Goal: Information Seeking & Learning: Learn about a topic

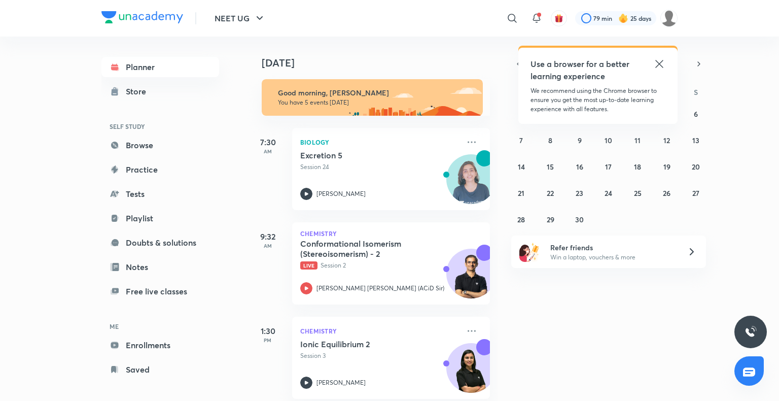
click at [653, 67] on div "Use a browser for a better learning experience" at bounding box center [597, 70] width 135 height 24
click at [659, 66] on icon at bounding box center [659, 64] width 12 height 12
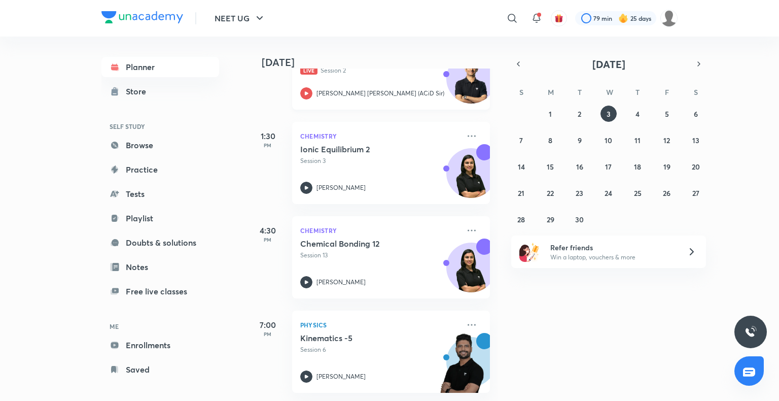
scroll to position [202, 0]
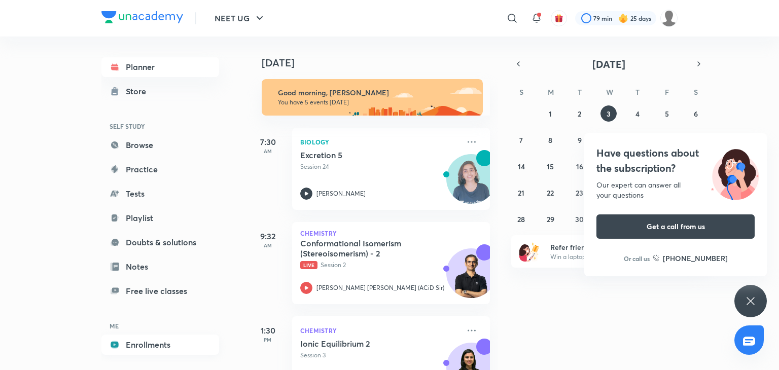
click at [150, 350] on link "Enrollments" at bounding box center [160, 345] width 118 height 20
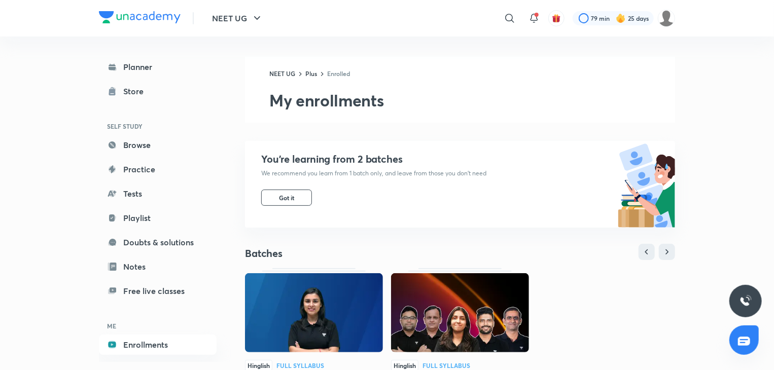
click at [332, 301] on img at bounding box center [314, 312] width 138 height 79
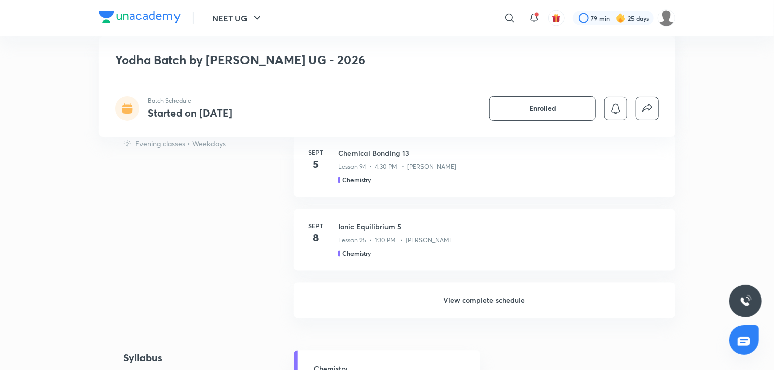
scroll to position [878, 0]
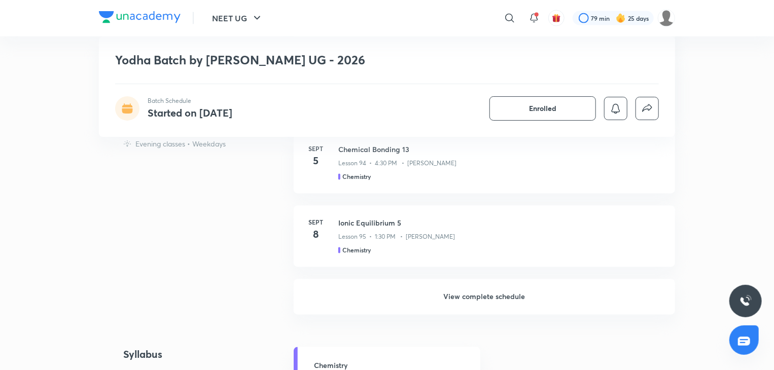
click at [369, 302] on h6 "View complete schedule" at bounding box center [484, 297] width 381 height 36
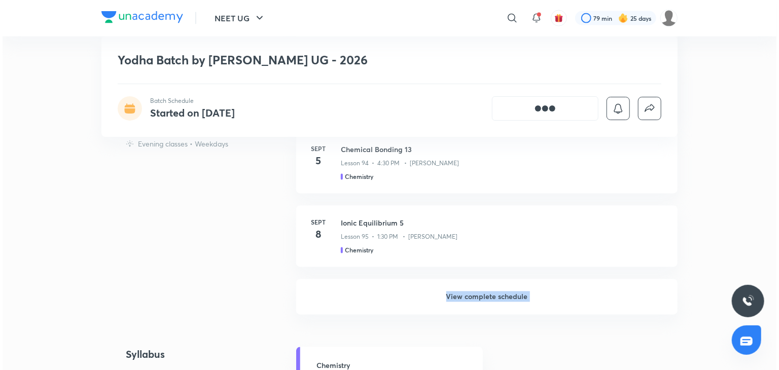
scroll to position [0, 0]
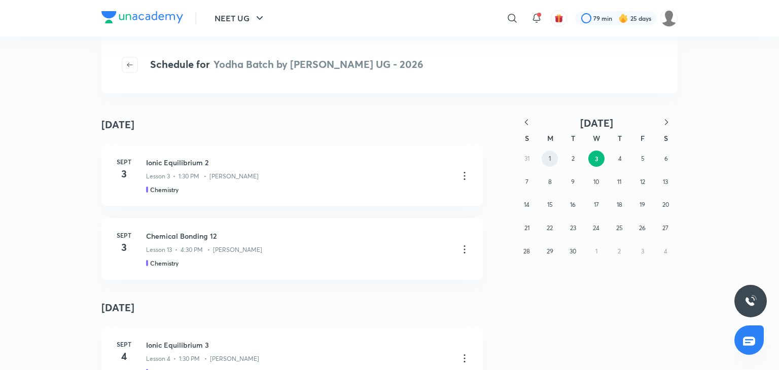
click at [548, 157] on button "1" at bounding box center [550, 159] width 16 height 16
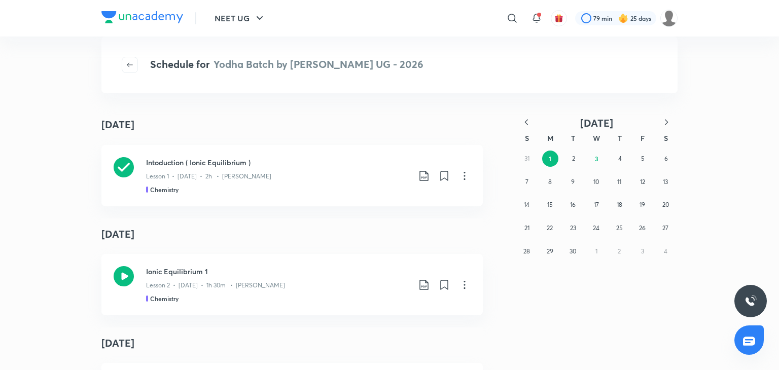
click at [384, 173] on div "Lesson 1 • Sept 1 • 2h • Anushka Choudhary" at bounding box center [278, 174] width 264 height 13
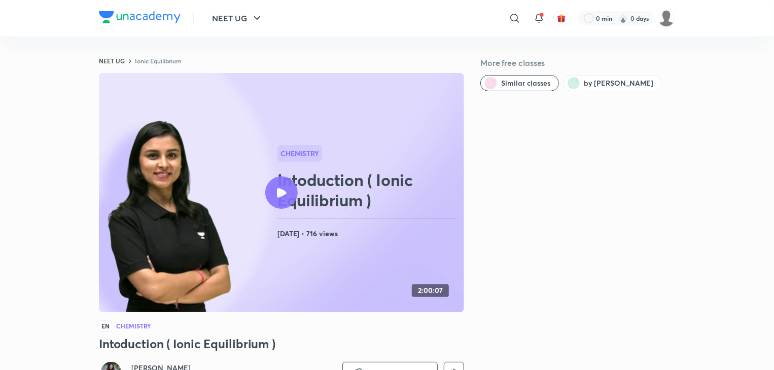
click at [323, 223] on div "Chemistry Intoduction ( Ionic Equilibrium ) Sept 1, 2025 • 716 views" at bounding box center [368, 192] width 183 height 95
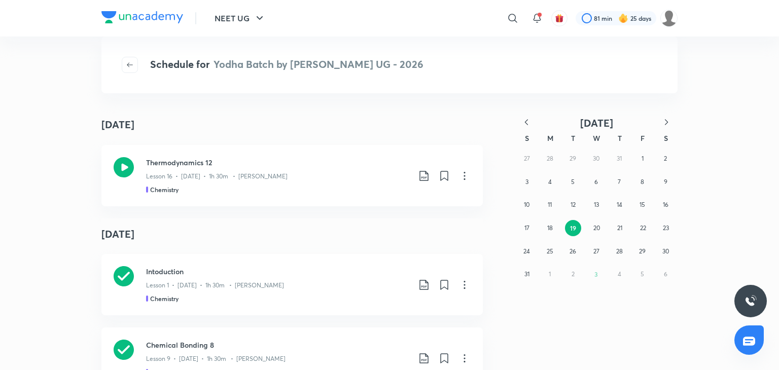
click at [577, 154] on div "27 28 29 30 31 1 2 3 4 5 6 7 8 9 10 11 12 13 14 15 16 17 18 19 20 21 22 23 24 2…" at bounding box center [596, 216] width 162 height 139
click at [666, 122] on icon "button" at bounding box center [666, 122] width 10 height 10
click at [570, 161] on button "2" at bounding box center [573, 159] width 16 height 16
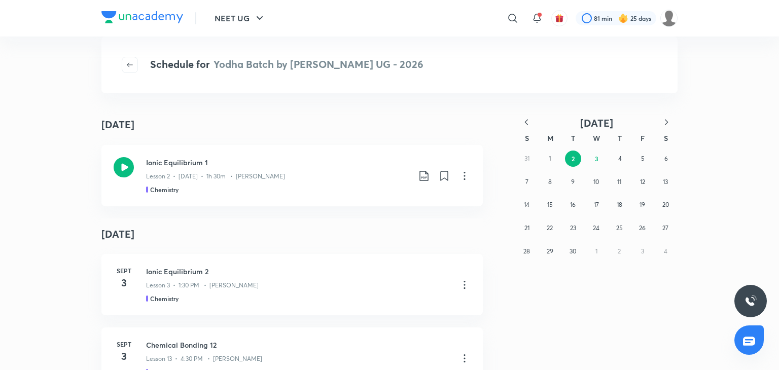
click at [525, 161] on div "31 1 2 3 4 5 6 7 8 9 10 11 12 13 14 15 16 17 18 19 20 21 22 23 24 25 26 27 28 2…" at bounding box center [596, 205] width 162 height 116
click at [410, 173] on div "Ionic Equilibrium 1 Lesson 2 • Sept 2 • 1h 30m • Anushka Choudhary Chemistry" at bounding box center [308, 175] width 325 height 37
click at [184, 179] on p "Lesson 2 • Sept 2 • 1h 30m • Anushka Choudhary" at bounding box center [215, 176] width 139 height 9
